Goal: Check status: Check status

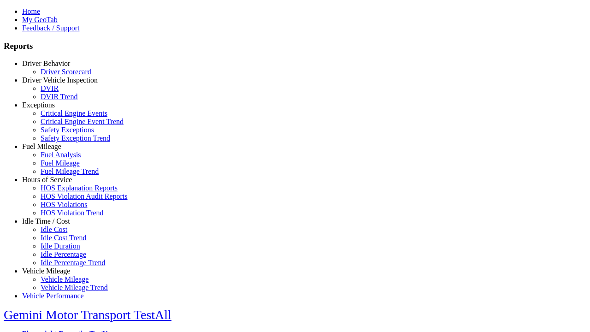
click at [53, 67] on link "Driver Behavior" at bounding box center [46, 63] width 48 height 8
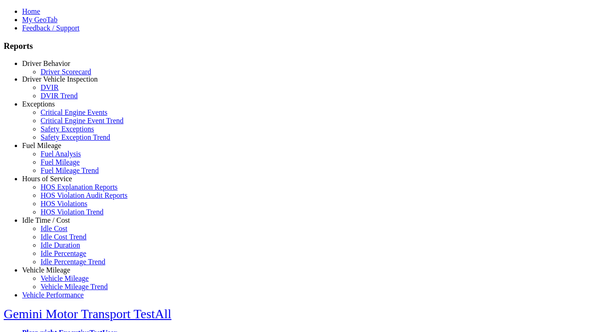
click at [60, 76] on link "Driver Scorecard" at bounding box center [66, 72] width 51 height 8
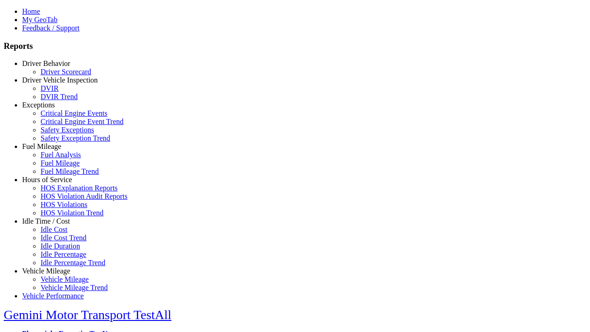
select select "**"
type input "*********"
